Goal: Book appointment/travel/reservation

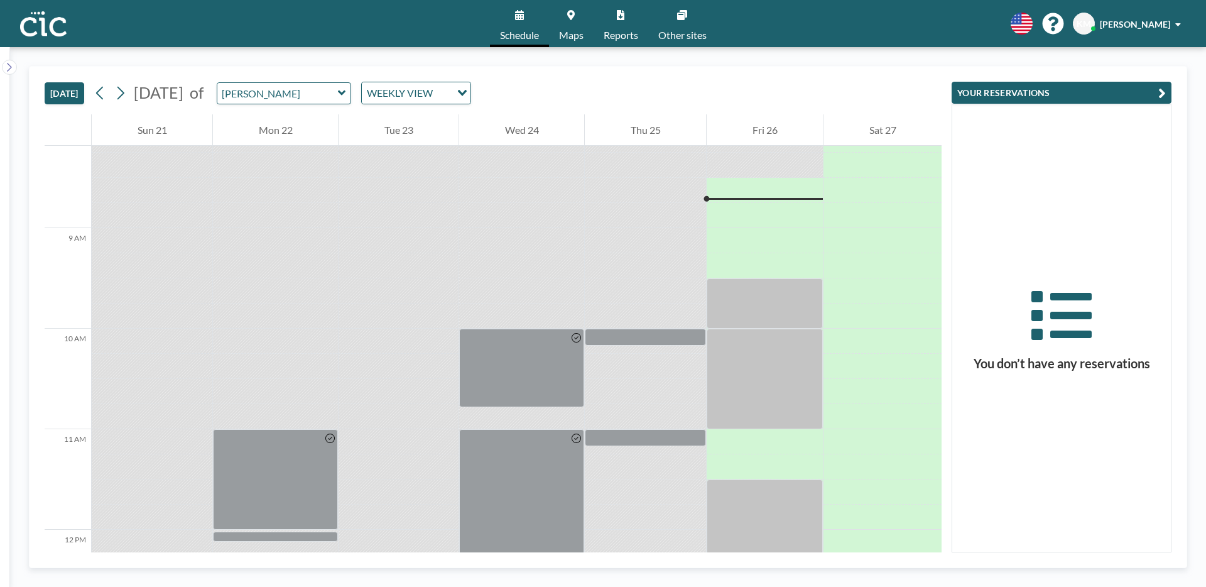
scroll to position [829, 0]
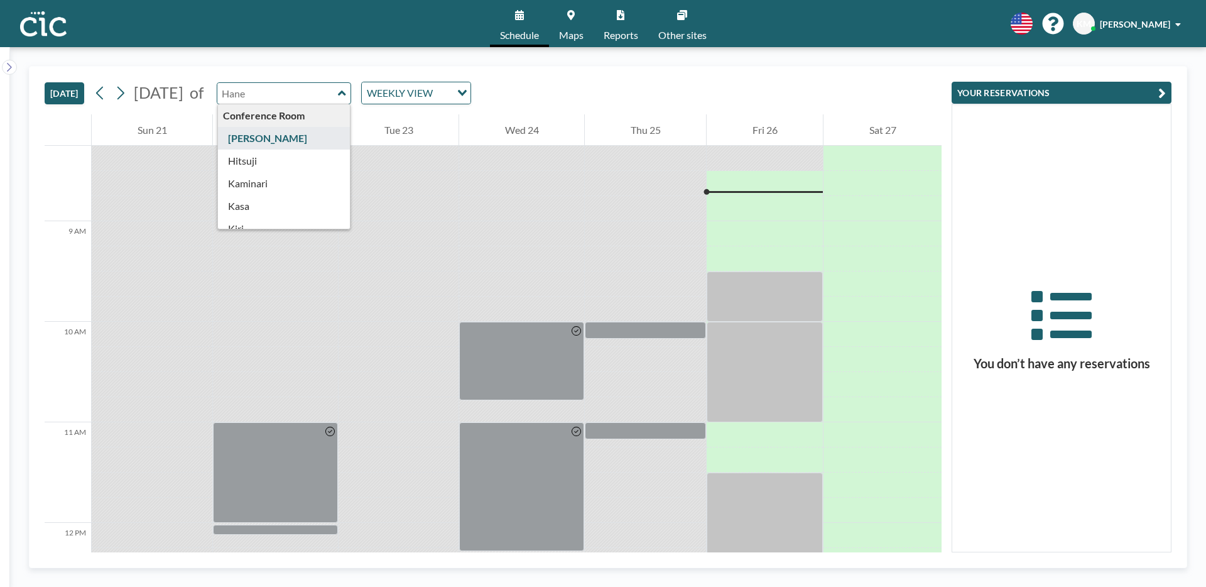
click at [334, 101] on input "text" at bounding box center [277, 93] width 121 height 21
type input "[PERSON_NAME]"
click at [574, 19] on link "Maps" at bounding box center [571, 23] width 45 height 47
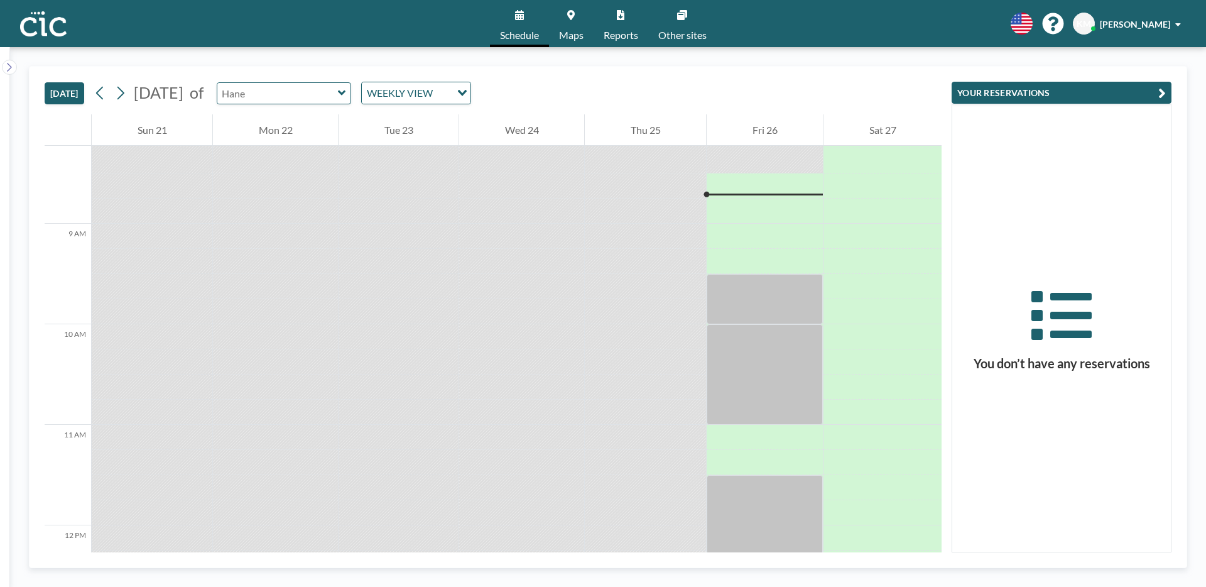
click at [313, 102] on input "text" at bounding box center [277, 93] width 121 height 21
type input "d"
type input "Suzuran"
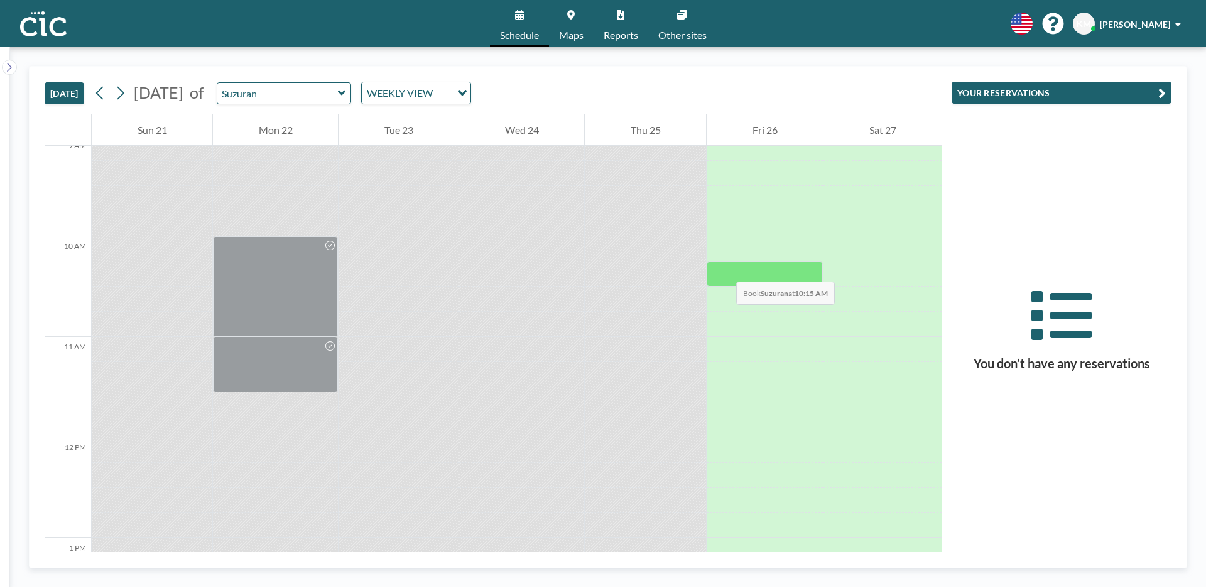
scroll to position [905, 0]
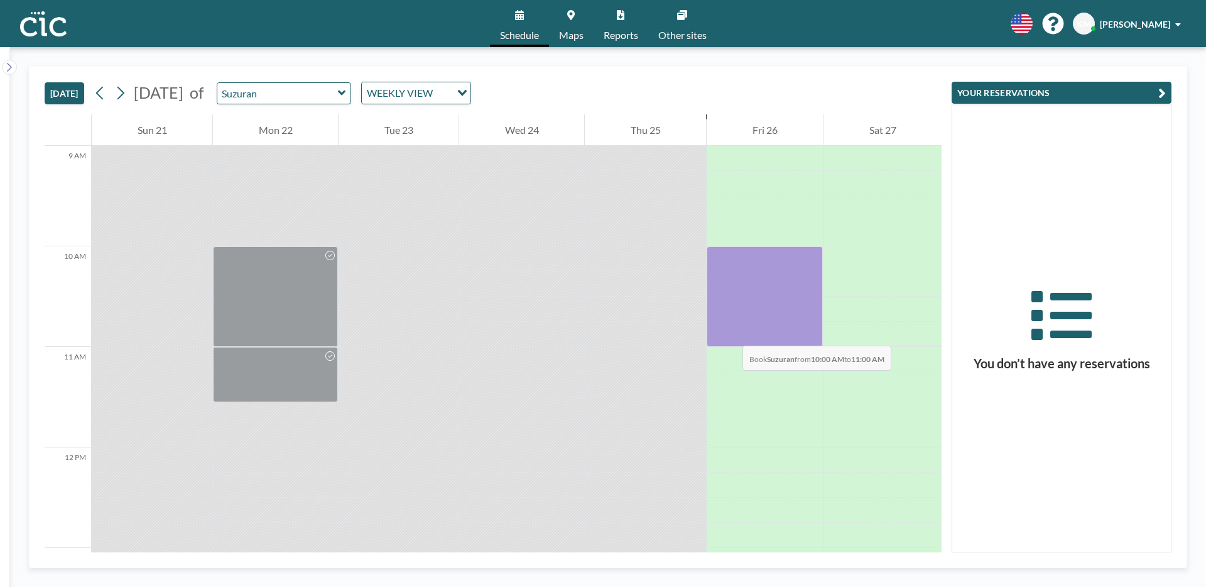
drag, startPoint x: 729, startPoint y: 266, endPoint x: 730, endPoint y: 333, distance: 67.2
click at [730, 333] on div at bounding box center [765, 296] width 116 height 101
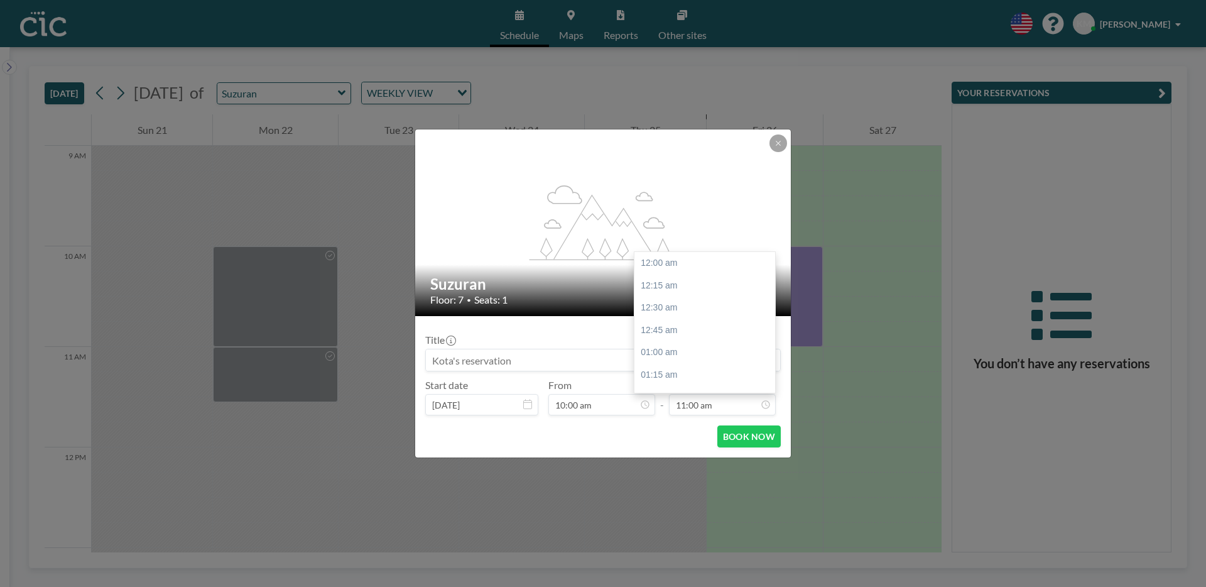
scroll to position [984, 0]
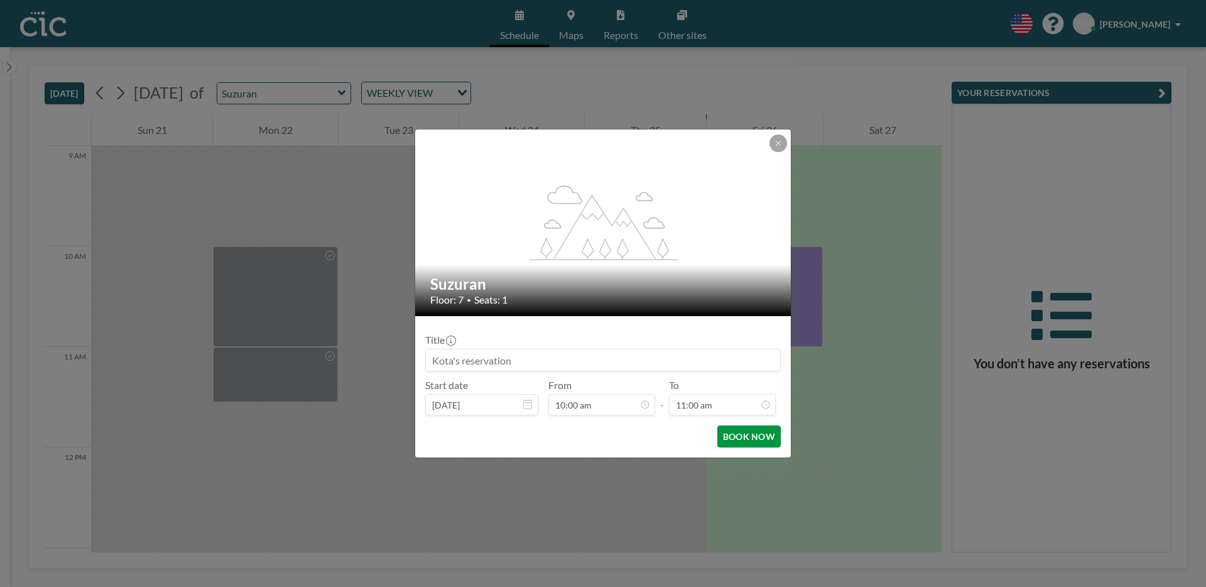
click at [736, 436] on button "BOOK NOW" at bounding box center [749, 436] width 63 height 22
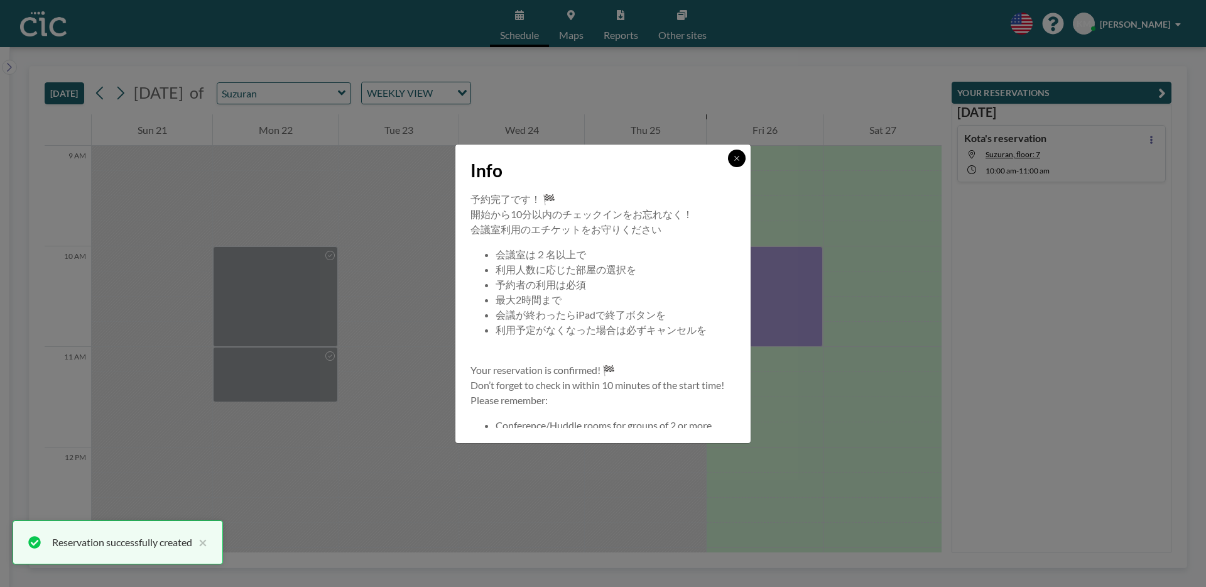
click at [731, 163] on button at bounding box center [737, 159] width 18 height 18
